Goal: Task Accomplishment & Management: Complete application form

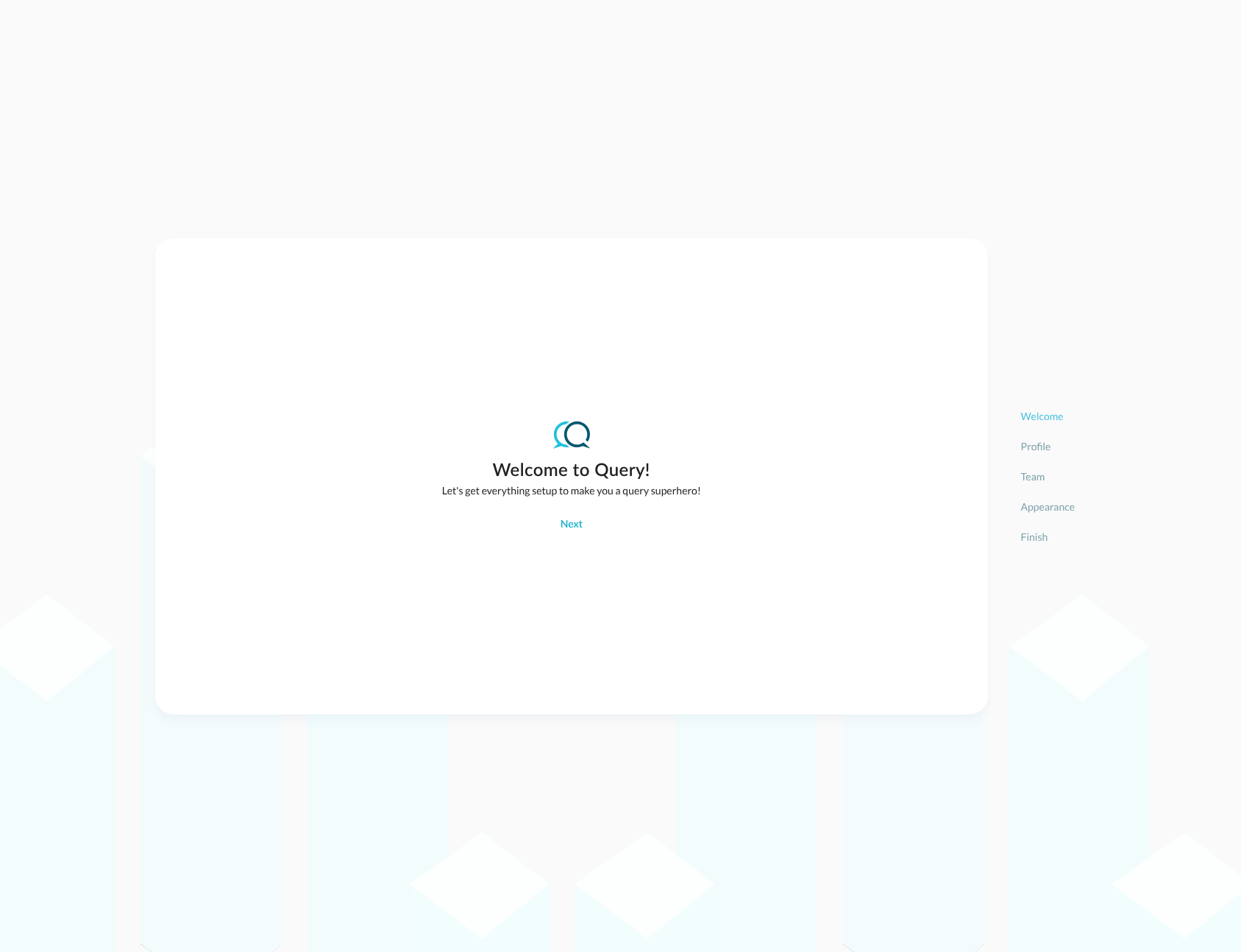
click at [570, 508] on div "Welcome to Query! Let's get everything setup to make you a query superhero! Next" at bounding box center [572, 476] width 259 height 121
click at [574, 526] on div "Next" at bounding box center [572, 525] width 22 height 19
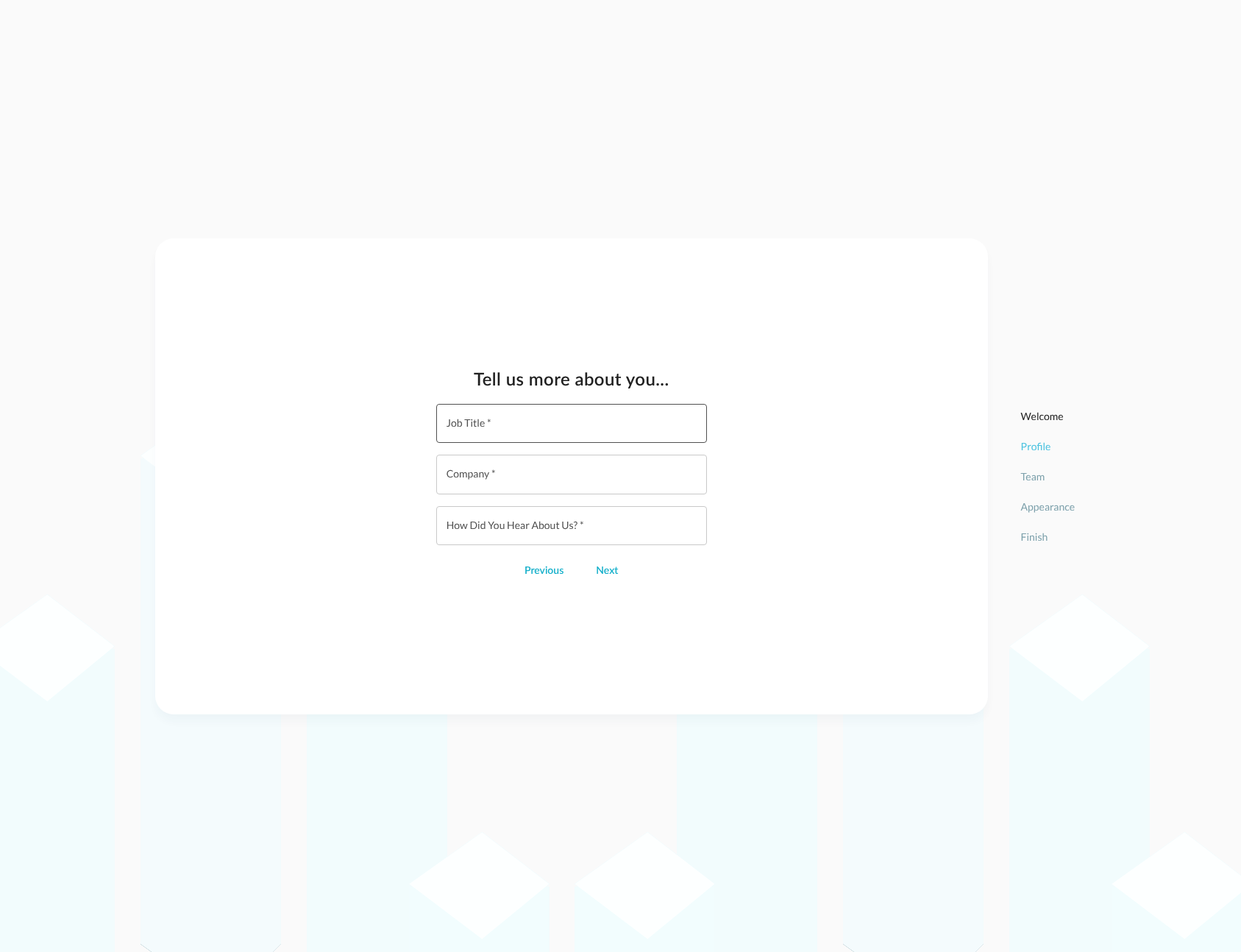
click at [539, 423] on input "Job Title   *" at bounding box center [576, 423] width 262 height 39
type input "Test"
click at [603, 573] on div "Next" at bounding box center [607, 571] width 22 height 19
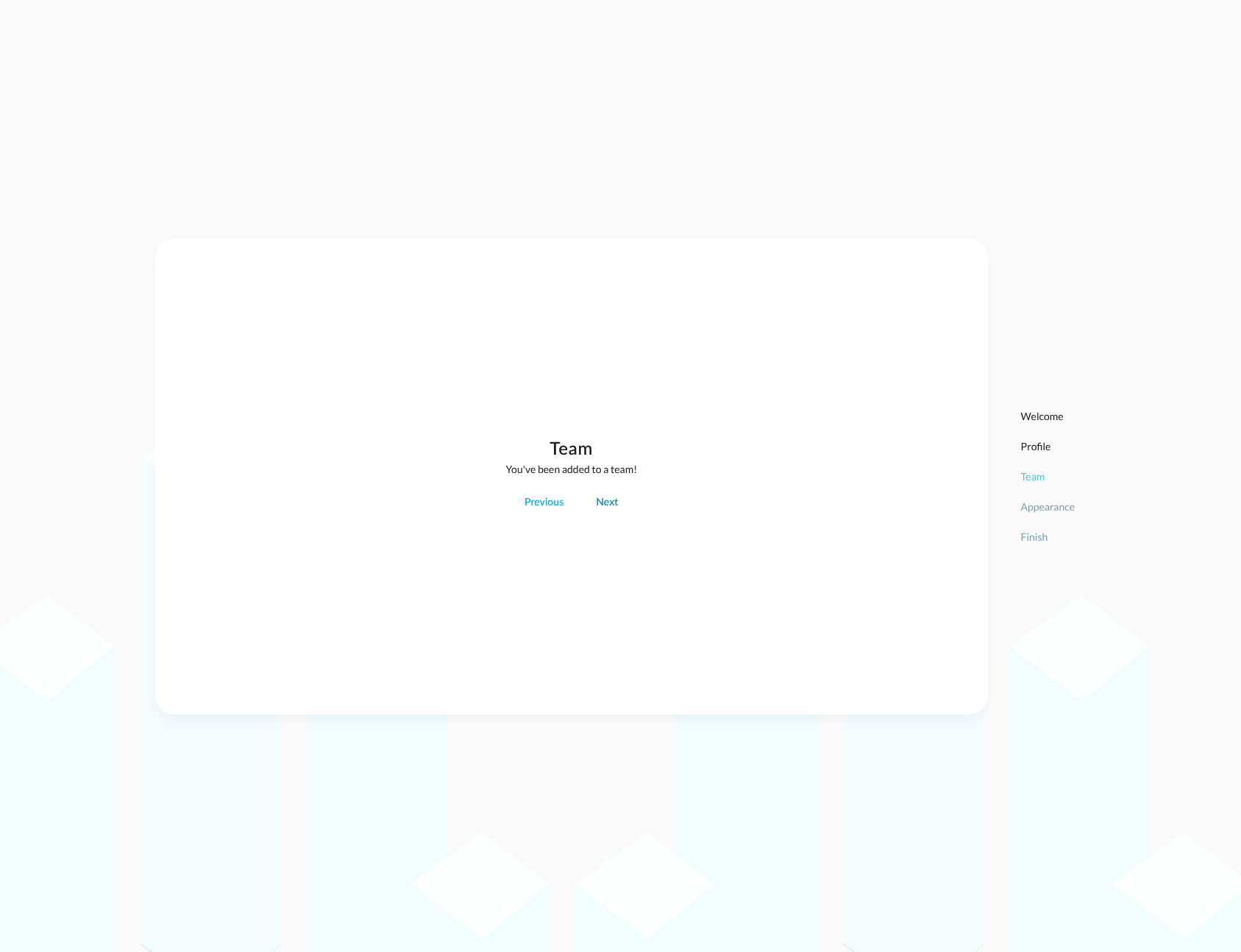
click at [612, 498] on div "Next" at bounding box center [607, 503] width 22 height 19
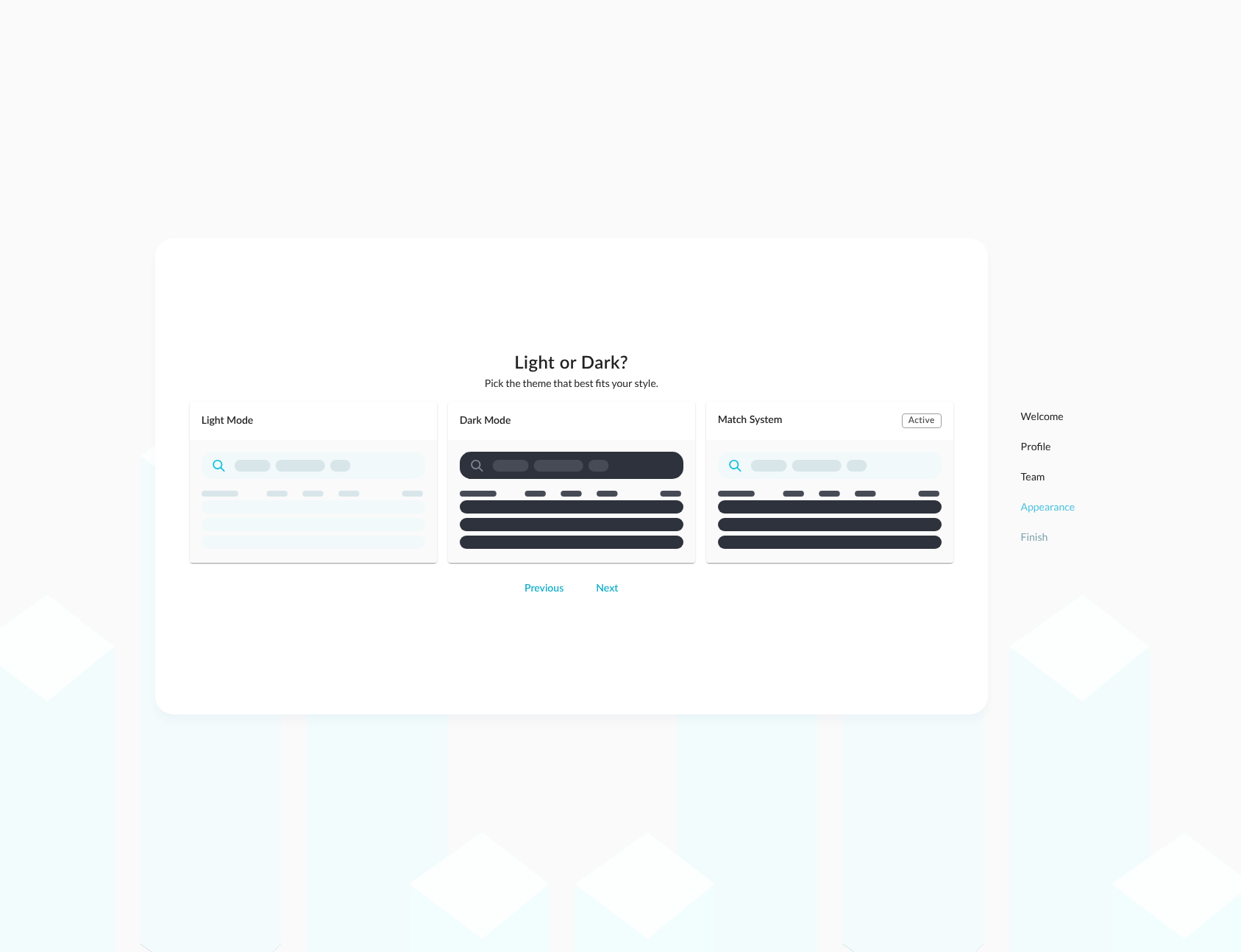
click at [822, 491] on div "Match System Active" at bounding box center [830, 482] width 248 height 161
click at [590, 586] on button "Next" at bounding box center [607, 589] width 39 height 24
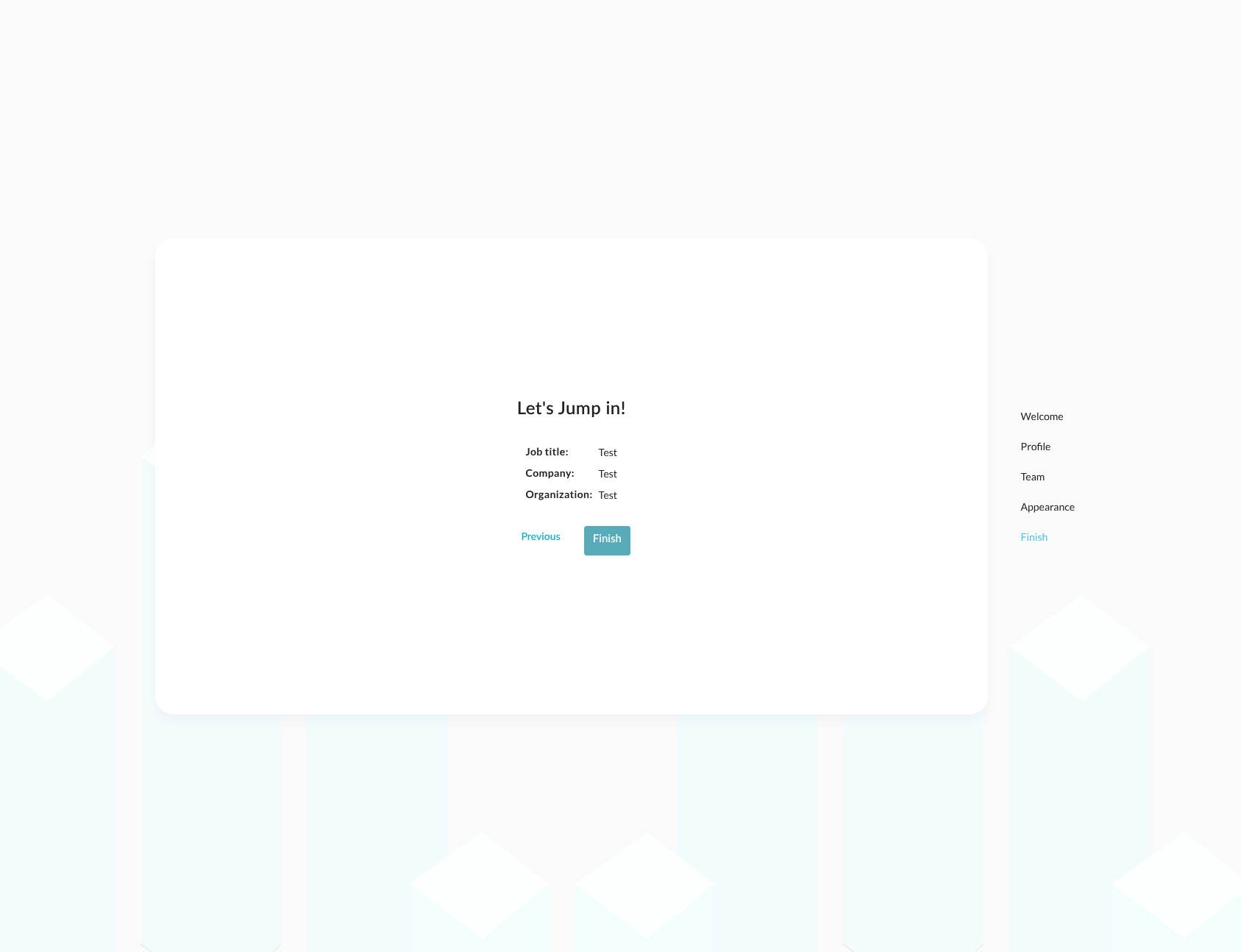
click at [594, 551] on button "Finish" at bounding box center [607, 540] width 46 height 29
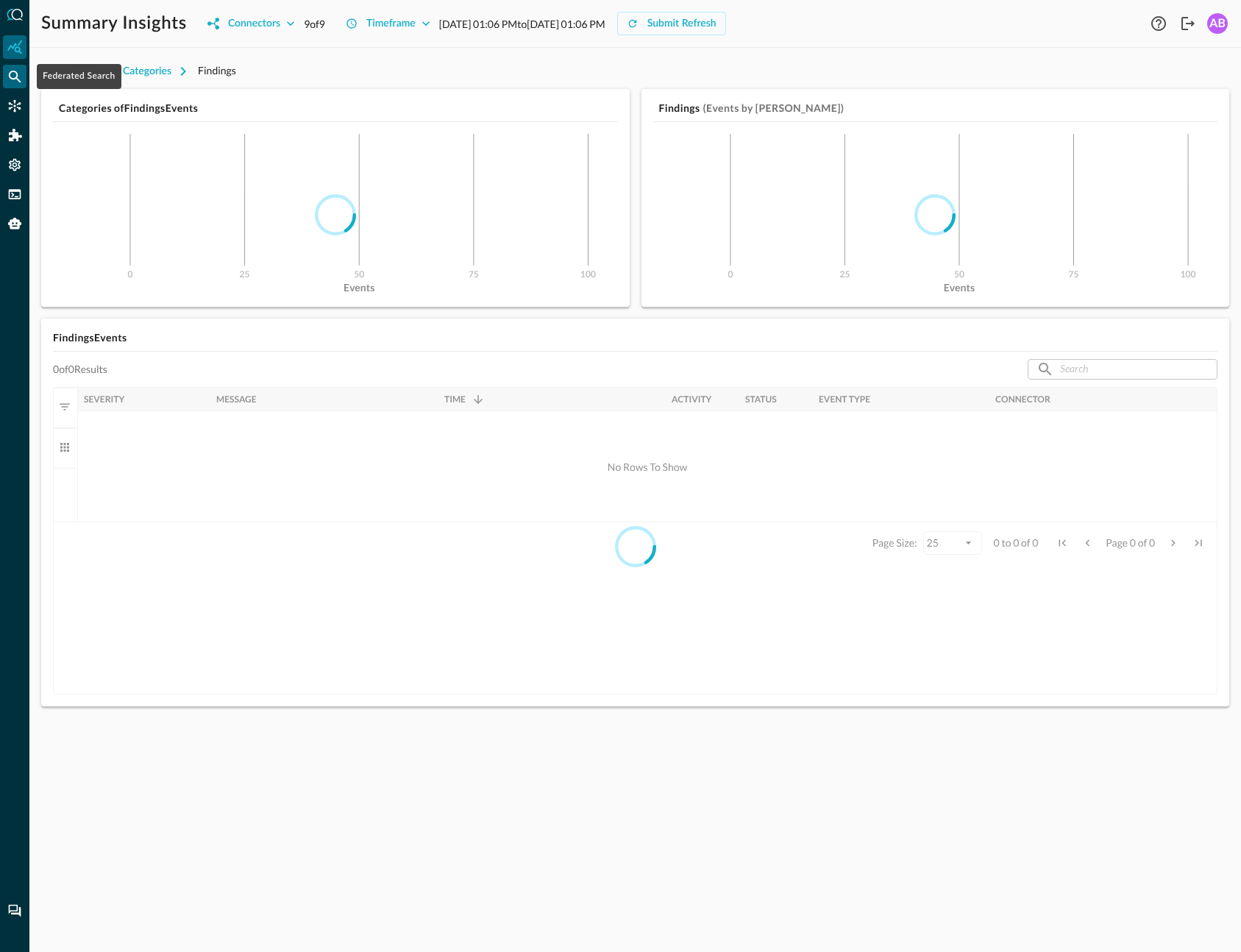
click at [17, 75] on icon "Federated Search" at bounding box center [15, 77] width 13 height 13
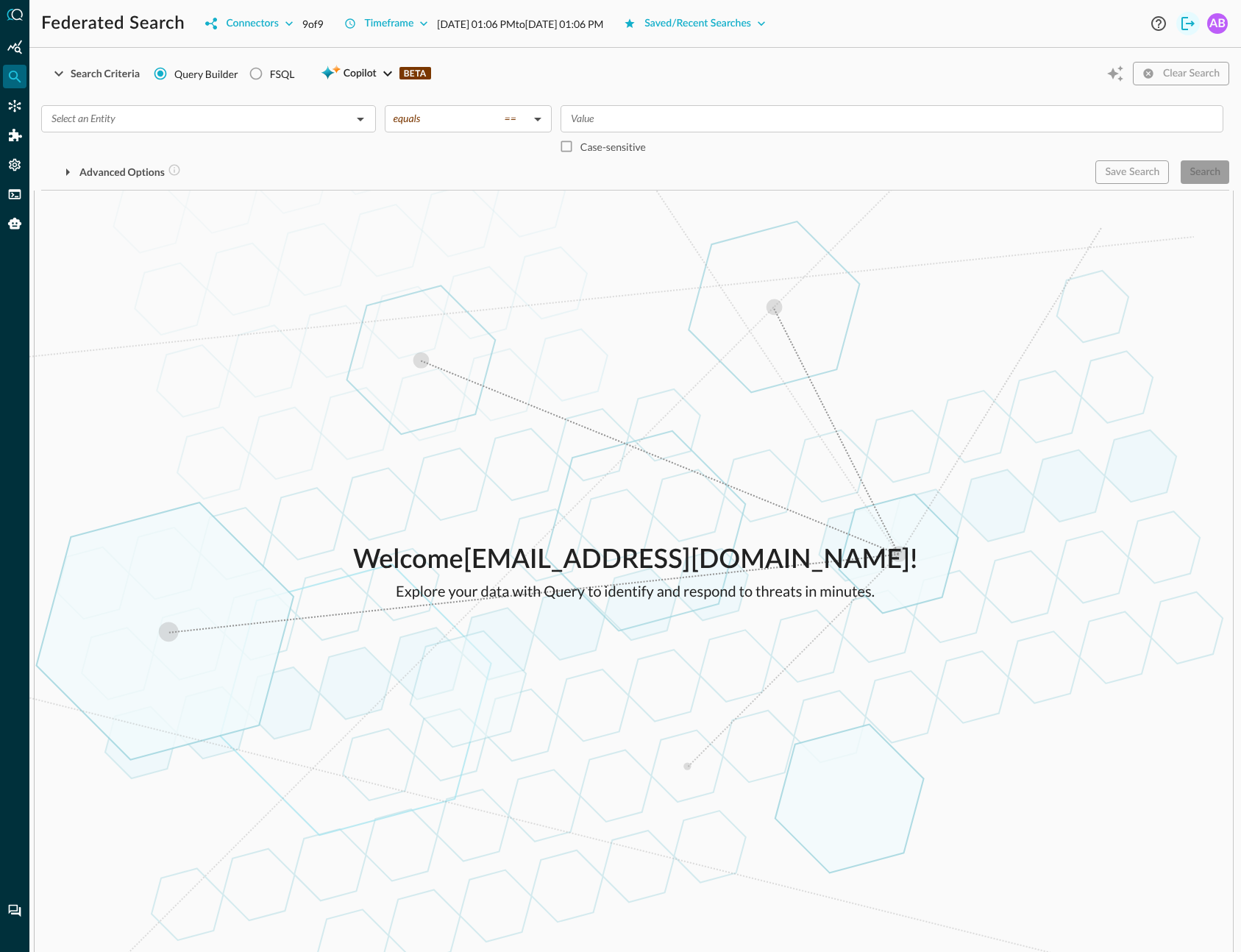
click at [1181, 22] on icon "Logout" at bounding box center [1189, 24] width 18 height 18
